Goal: Task Accomplishment & Management: Use online tool/utility

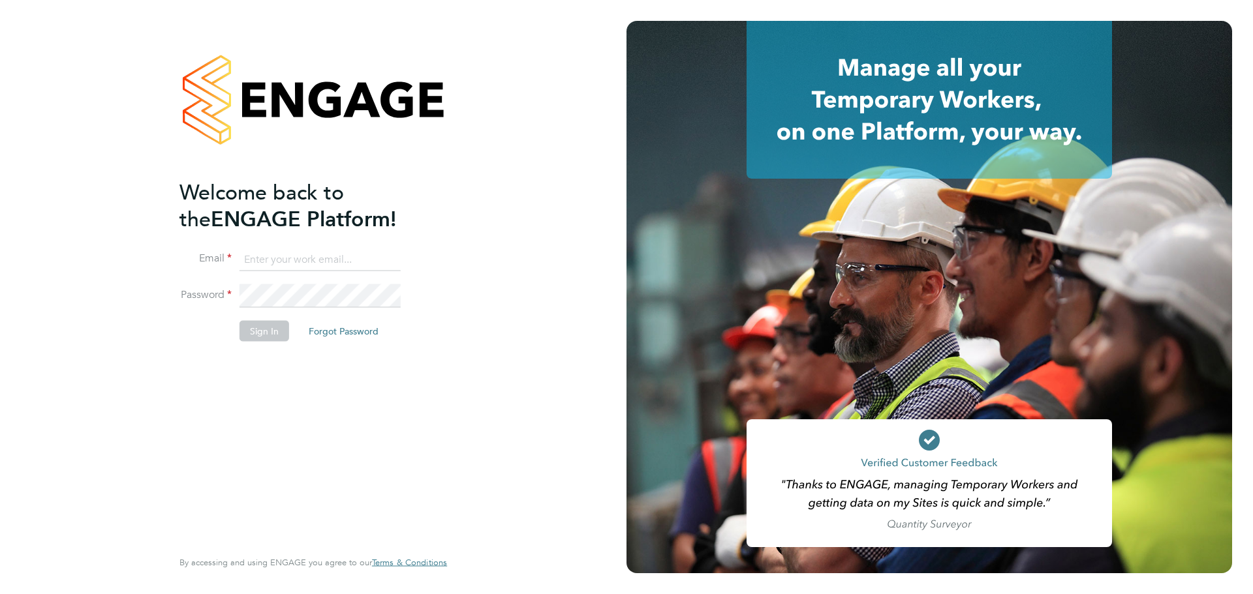
type input "[EMAIL_ADDRESS][DOMAIN_NAME]"
click at [268, 327] on button "Sign In" at bounding box center [264, 330] width 50 height 21
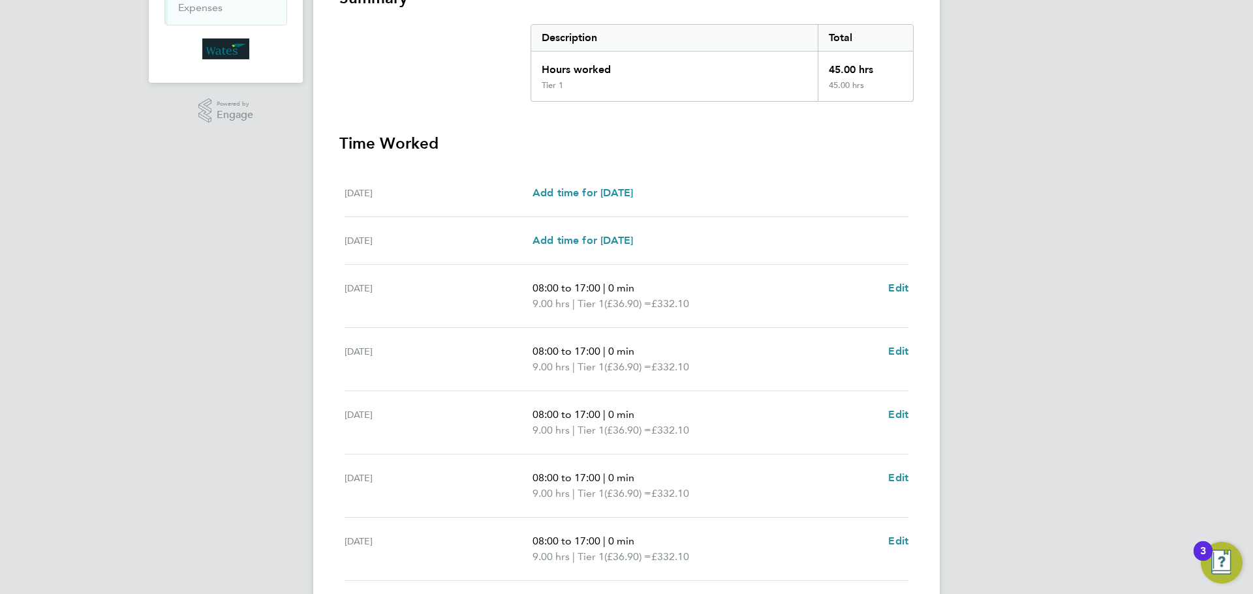
scroll to position [359, 0]
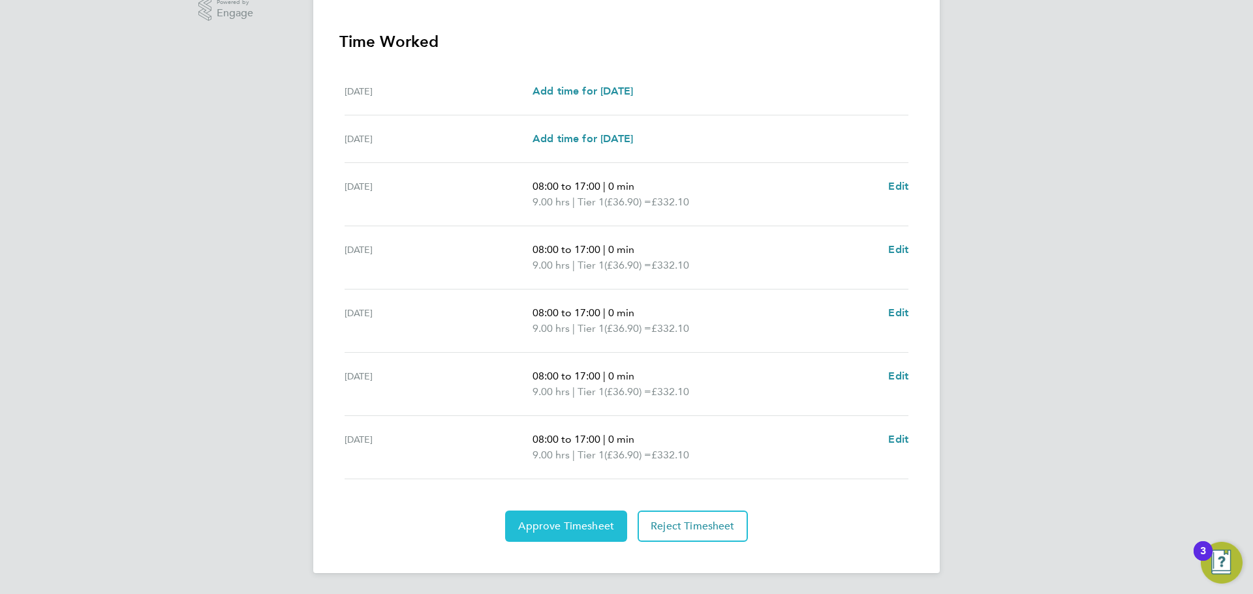
click at [564, 530] on span "Approve Timesheet" at bounding box center [566, 526] width 96 height 13
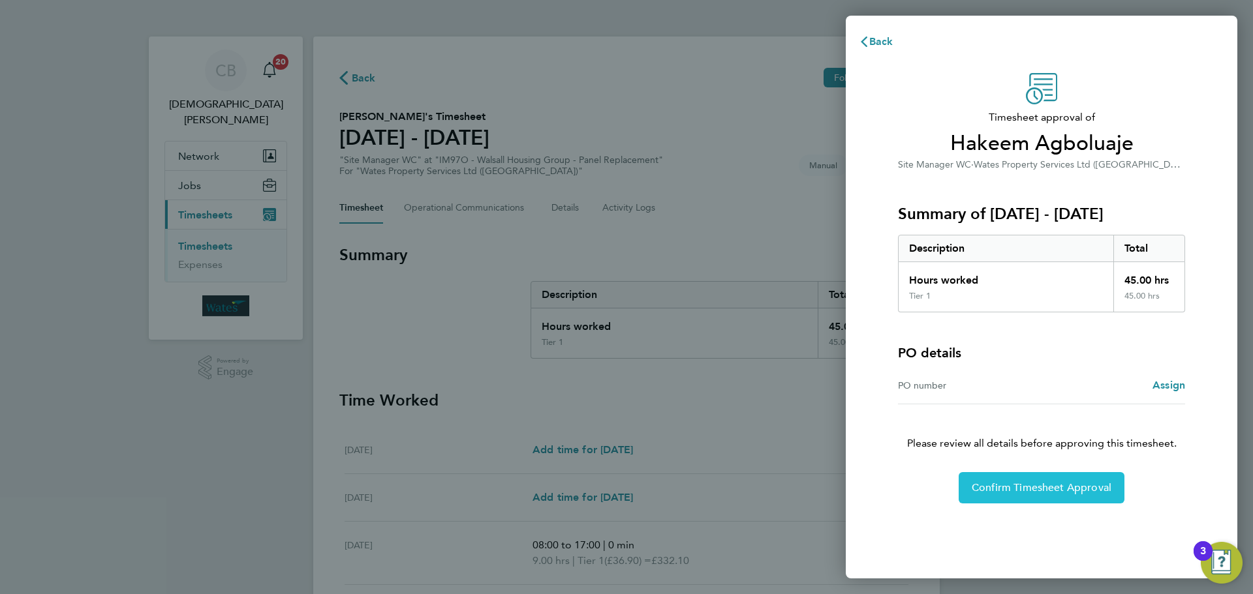
click at [999, 489] on span "Confirm Timesheet Approval" at bounding box center [1042, 488] width 140 height 13
